Goal: Task Accomplishment & Management: Manage account settings

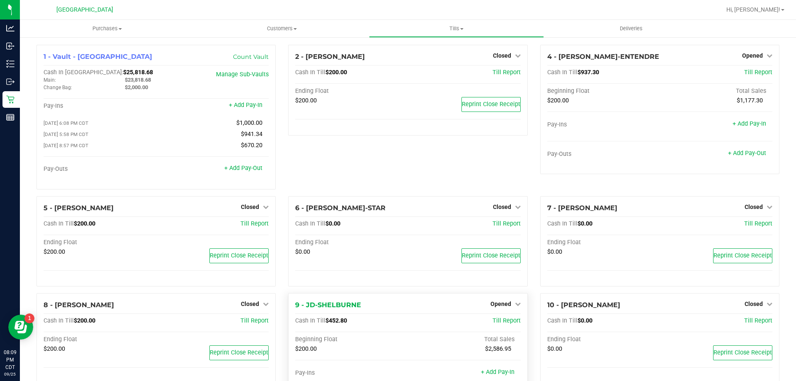
scroll to position [124, 0]
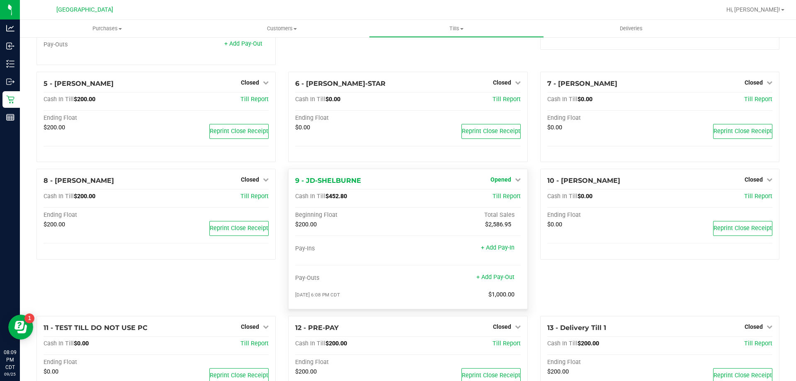
click at [501, 182] on span "Opened" at bounding box center [500, 179] width 21 height 7
click at [498, 196] on link "Close Till" at bounding box center [501, 197] width 22 height 7
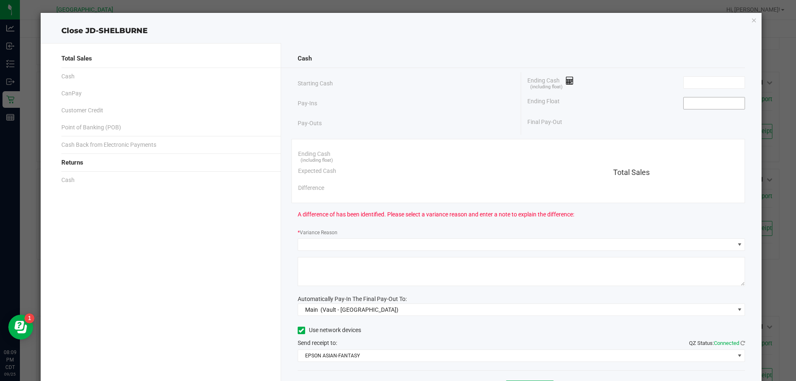
click at [690, 102] on input at bounding box center [713, 103] width 61 height 12
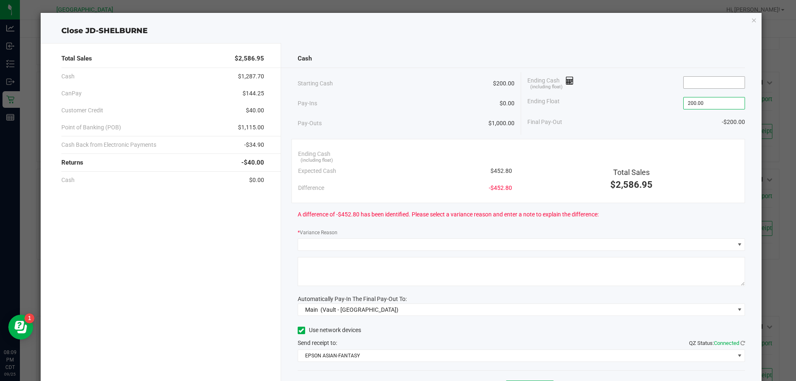
type input "$200.00"
click at [703, 87] on input at bounding box center [713, 83] width 61 height 12
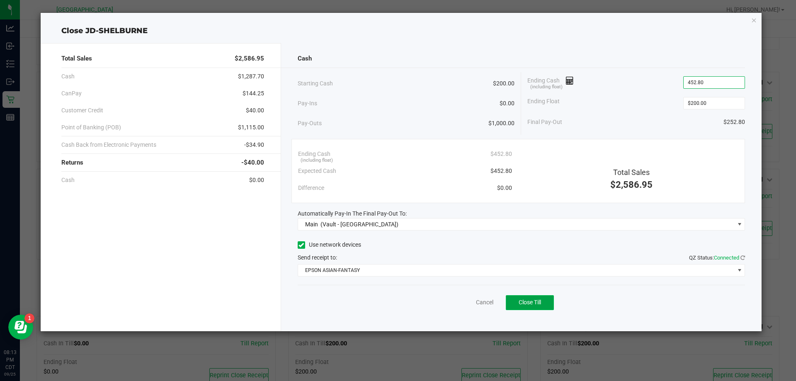
type input "$452.80"
click at [512, 307] on button "Close Till" at bounding box center [530, 302] width 48 height 15
click at [461, 301] on link "Dismiss" at bounding box center [466, 302] width 20 height 9
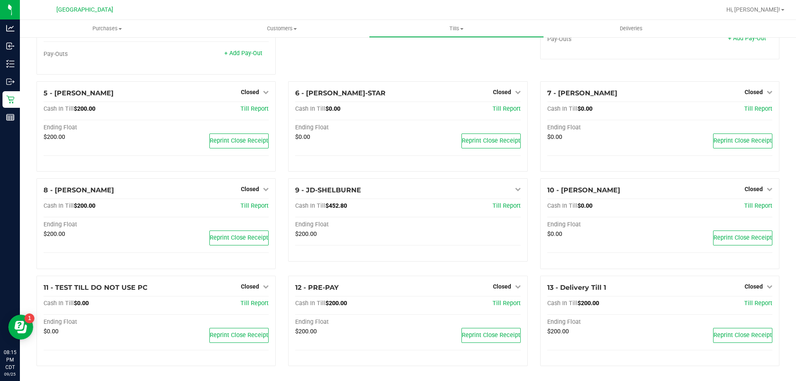
scroll to position [117, 0]
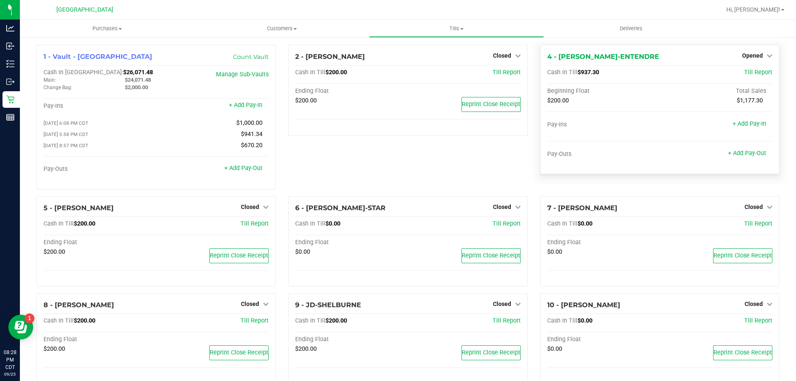
click at [747, 51] on div "Opened" at bounding box center [757, 56] width 30 height 10
click at [755, 57] on span "Opened" at bounding box center [752, 55] width 21 height 7
click at [752, 71] on link "Close Till" at bounding box center [753, 73] width 22 height 7
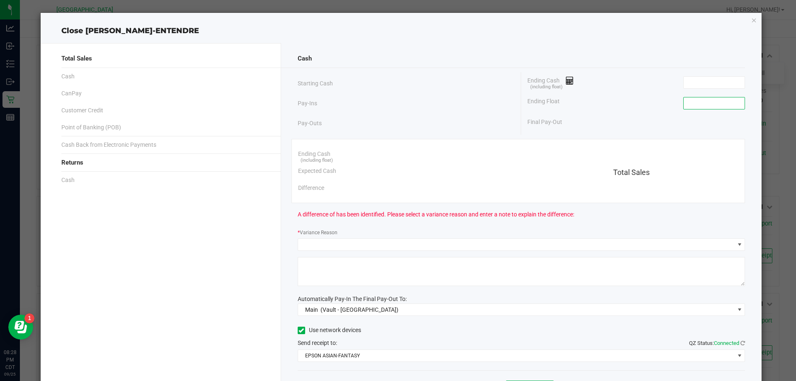
click at [717, 105] on input at bounding box center [713, 103] width 61 height 12
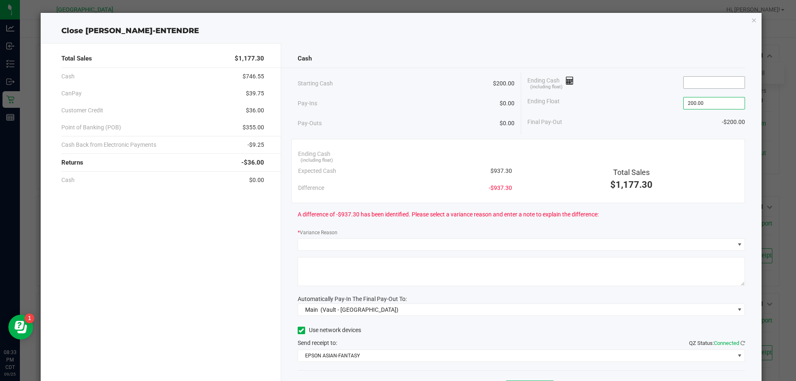
type input "$200.00"
click at [729, 81] on input at bounding box center [713, 83] width 61 height 12
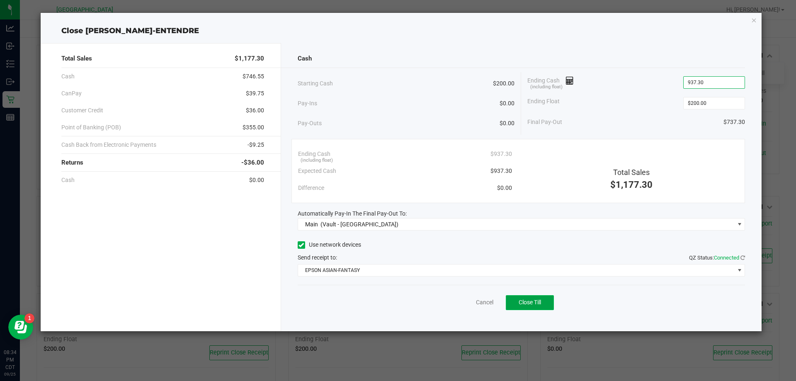
type input "$937.30"
click at [527, 302] on span "Close Till" at bounding box center [529, 302] width 22 height 7
click at [465, 306] on link "Dismiss" at bounding box center [466, 302] width 20 height 9
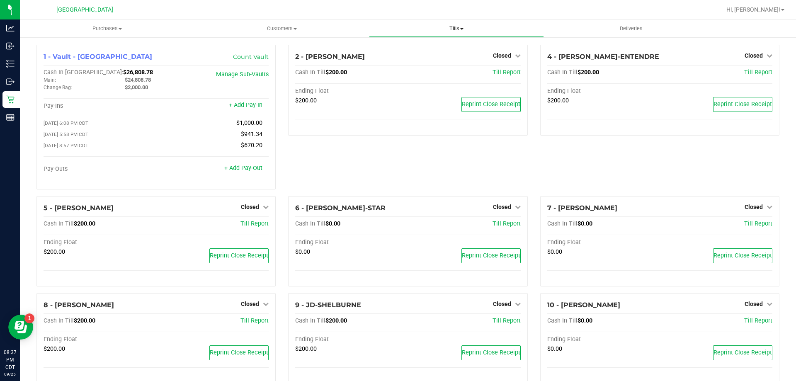
click at [449, 31] on span "Tills" at bounding box center [456, 28] width 174 height 7
click at [442, 63] on span "Reconcile e-payments" at bounding box center [410, 59] width 82 height 7
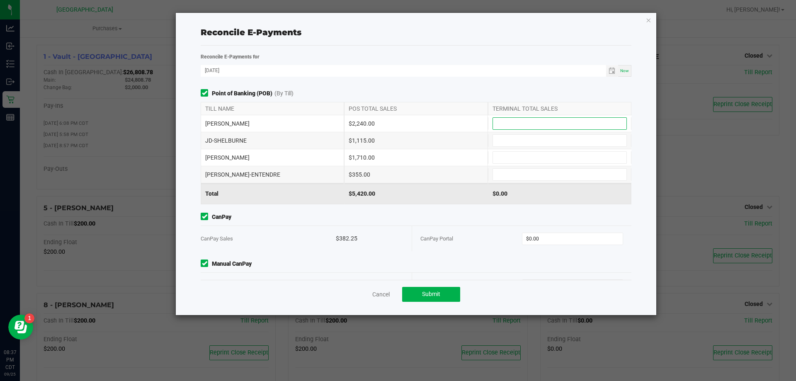
click at [499, 122] on input at bounding box center [559, 124] width 133 height 12
type input "$2,240.00"
type input "$1,115.00"
type input "$1,710.00"
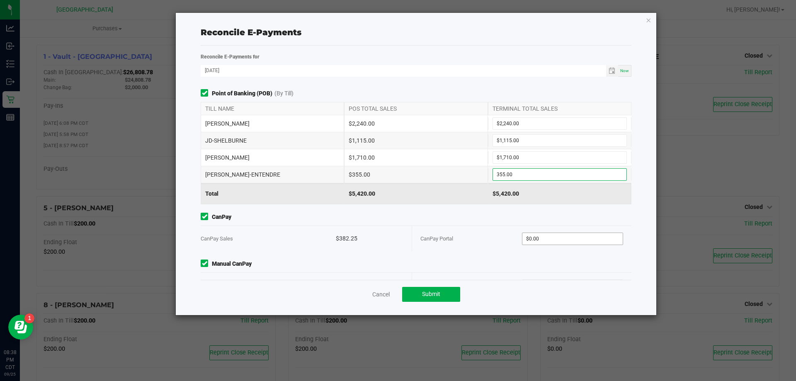
type input "$355.00"
click at [583, 237] on input "0" at bounding box center [572, 239] width 101 height 12
type input "$382.25"
click at [575, 265] on span "Manual CanPay" at bounding box center [416, 263] width 431 height 9
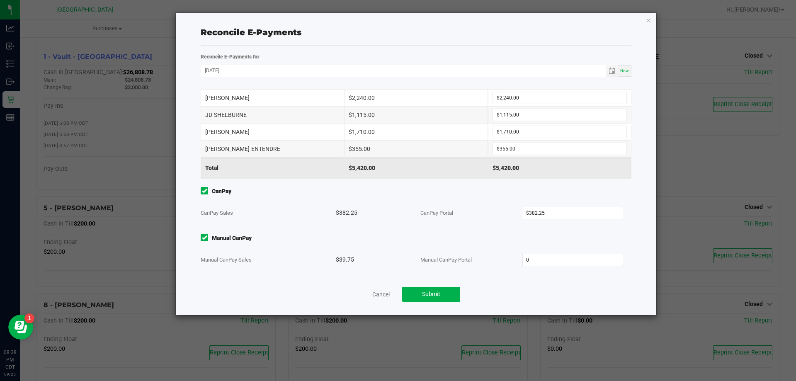
click at [573, 263] on input "0" at bounding box center [572, 260] width 101 height 12
type input "$39.75"
click at [420, 293] on button "Submit" at bounding box center [431, 294] width 58 height 15
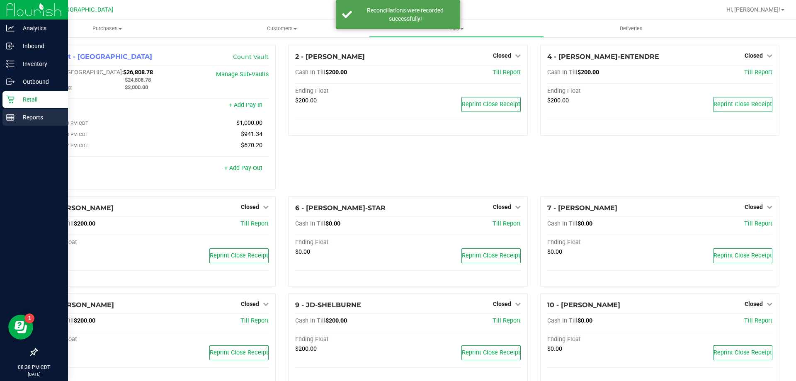
click at [29, 119] on p "Reports" at bounding box center [40, 117] width 50 height 10
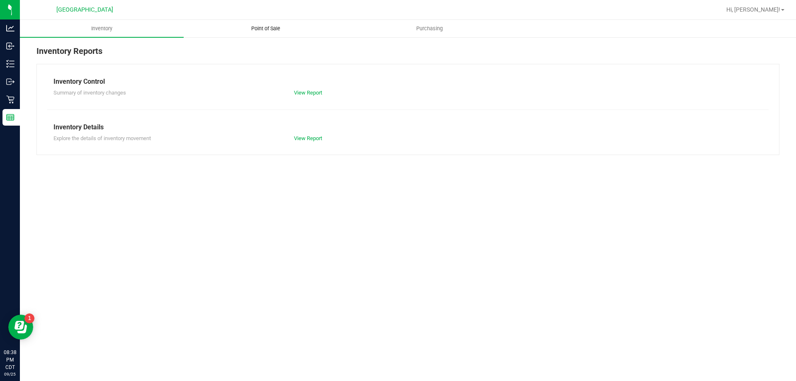
click at [278, 31] on span "Point of Sale" at bounding box center [265, 28] width 51 height 7
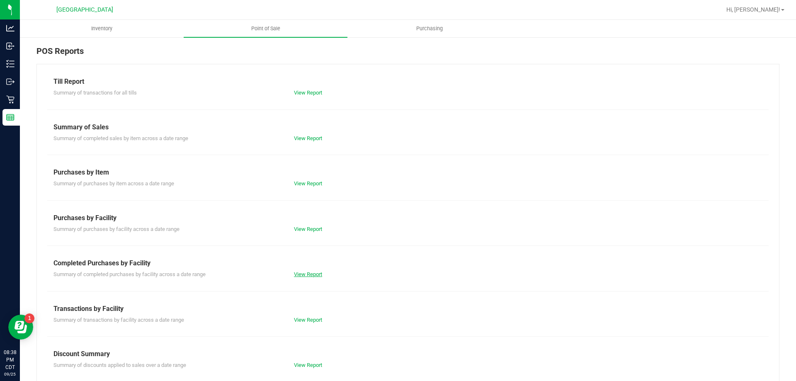
click at [318, 273] on link "View Report" at bounding box center [308, 274] width 28 height 6
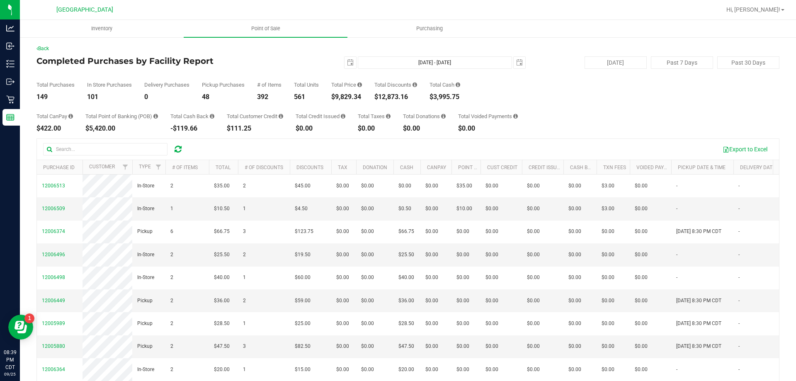
click at [552, 114] on div "Total CanPay $422.00 Total Point of Banking (POB) $5,420.00 Total Cash Back -$1…" at bounding box center [407, 115] width 743 height 31
click at [693, 60] on button "Past 7 Days" at bounding box center [682, 62] width 62 height 12
type input "2025-09-18"
type input "Sep 18, 2025 - Sep 25, 2025"
click at [757, 63] on button "Past 30 Days" at bounding box center [748, 62] width 62 height 12
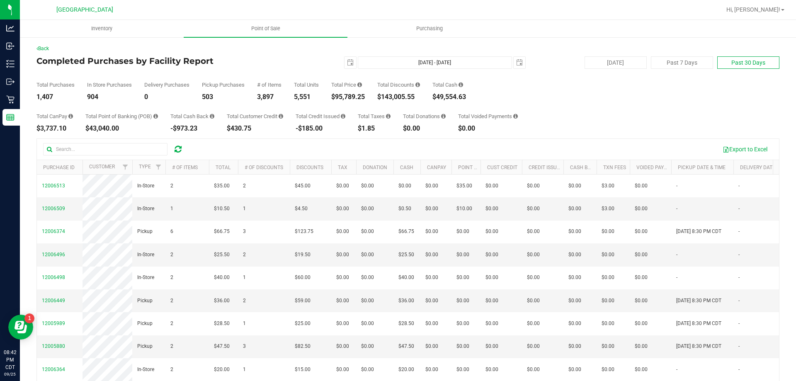
type input "2025-08-26"
type input "Aug 26, 2025 - Sep 25, 2025"
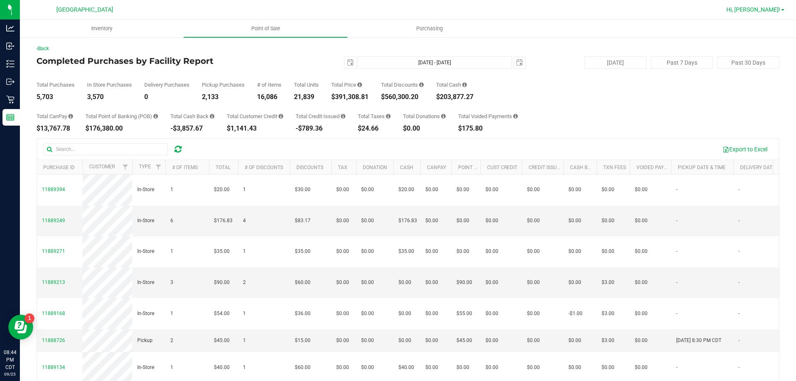
click at [763, 10] on span "Hi, [PERSON_NAME]!" at bounding box center [753, 9] width 54 height 7
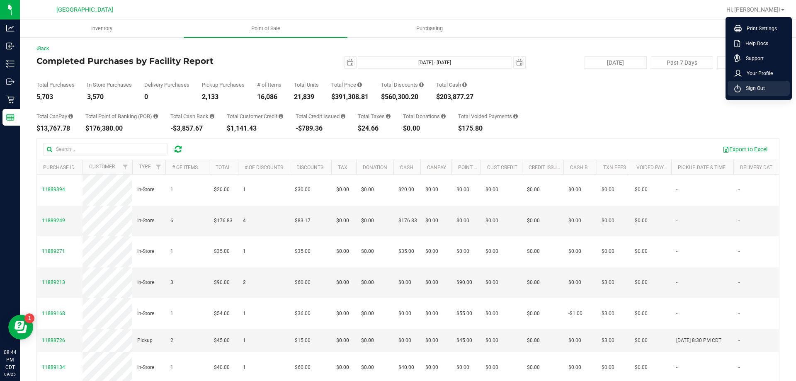
click at [760, 89] on span "Sign Out" at bounding box center [753, 88] width 24 height 8
